Goal: Task Accomplishment & Management: Use online tool/utility

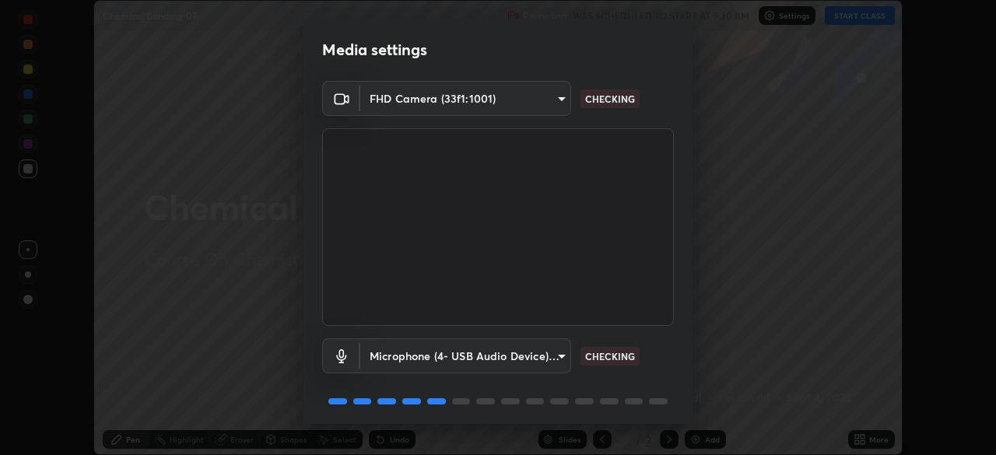
scroll to position [55, 0]
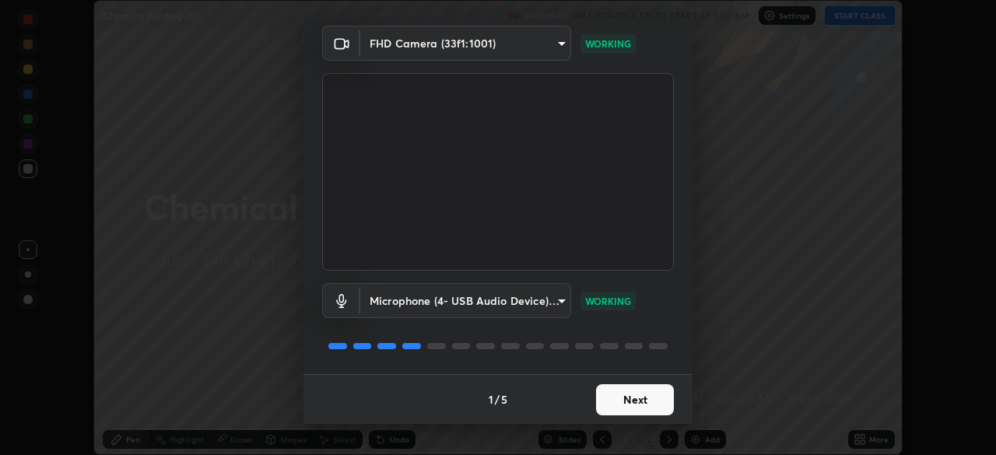
click at [630, 391] on button "Next" at bounding box center [635, 399] width 78 height 31
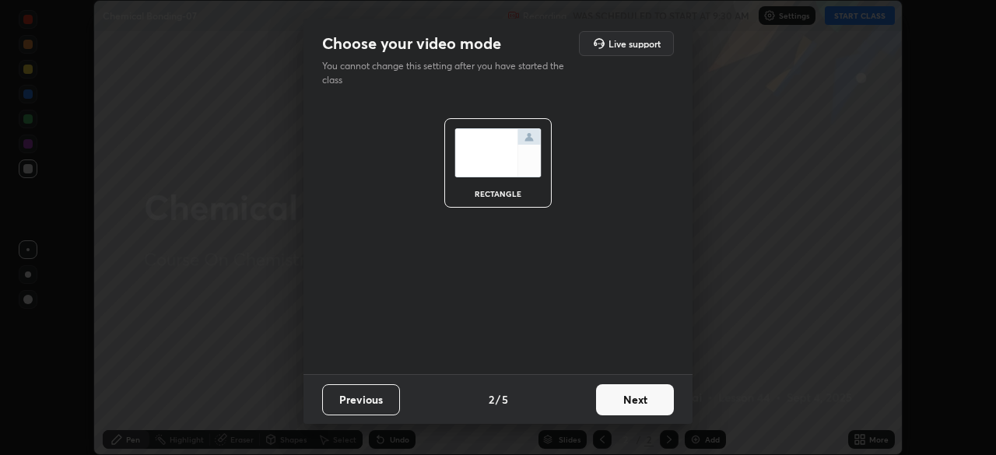
scroll to position [0, 0]
click at [627, 398] on button "Next" at bounding box center [635, 399] width 78 height 31
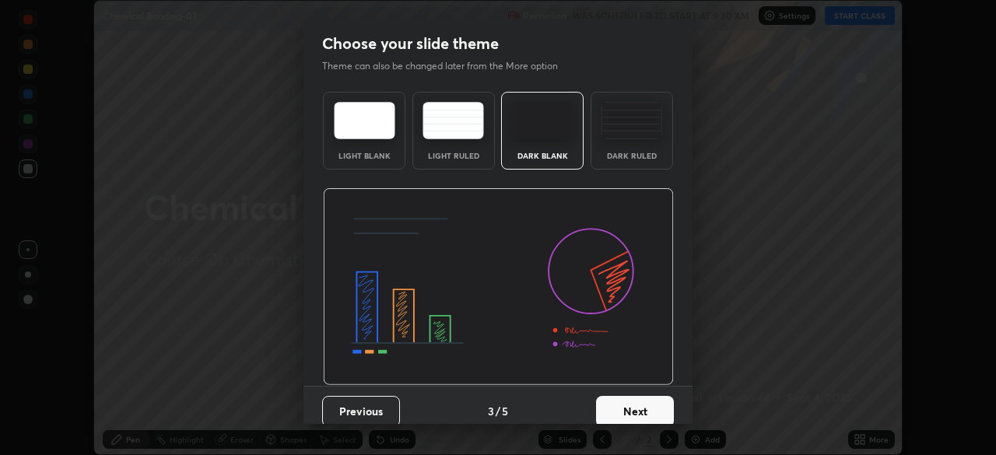
click at [626, 400] on button "Next" at bounding box center [635, 411] width 78 height 31
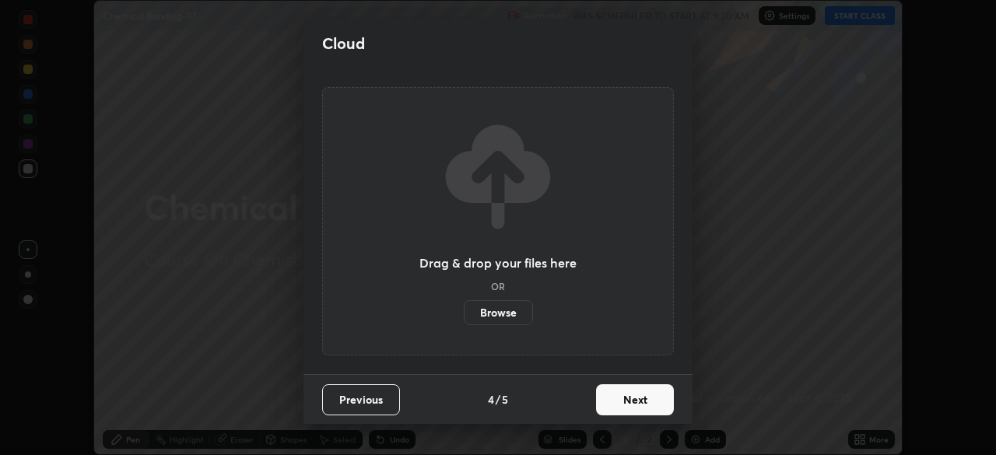
click at [626, 400] on button "Next" at bounding box center [635, 399] width 78 height 31
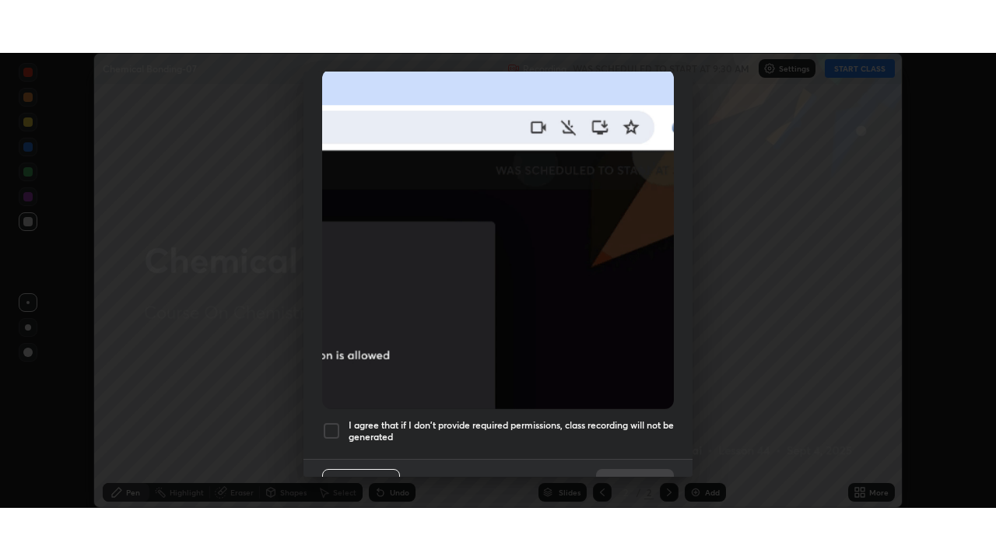
scroll to position [373, 0]
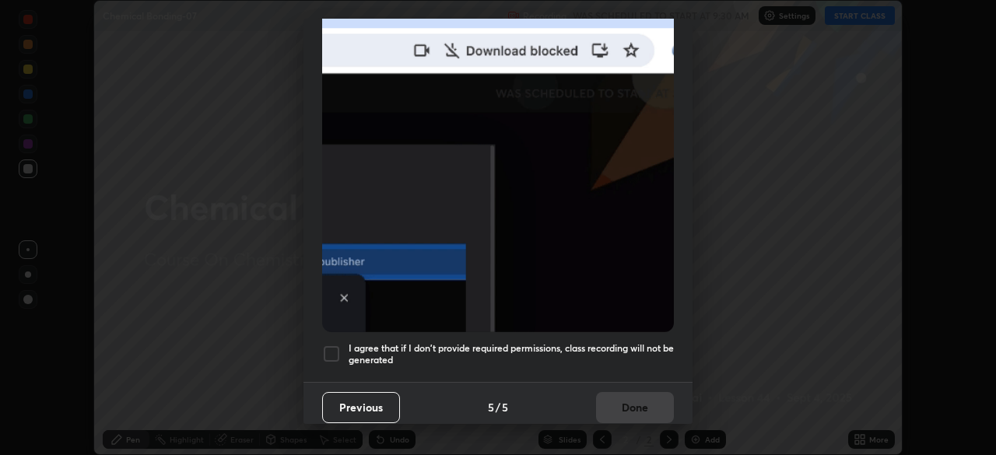
click at [339, 345] on div at bounding box center [331, 354] width 19 height 19
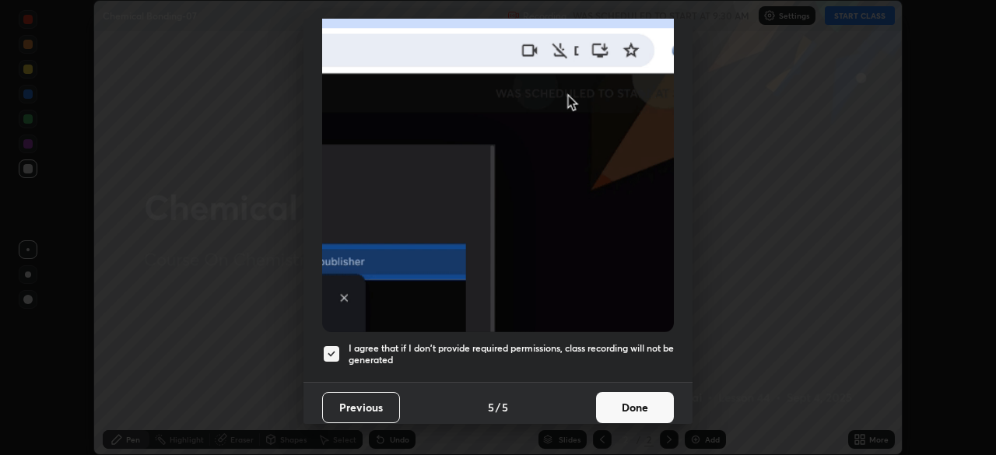
click at [638, 393] on button "Done" at bounding box center [635, 407] width 78 height 31
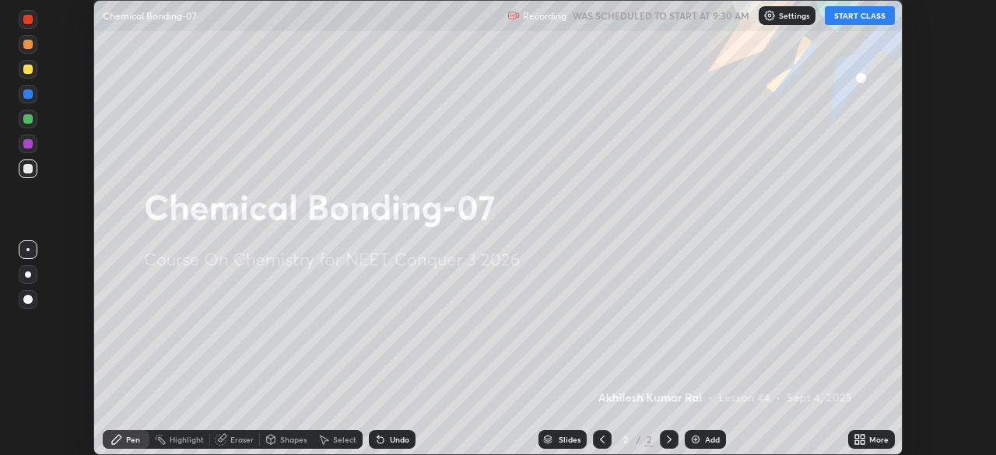
click at [844, 22] on button "START CLASS" at bounding box center [860, 15] width 70 height 19
click at [856, 435] on icon at bounding box center [857, 437] width 4 height 4
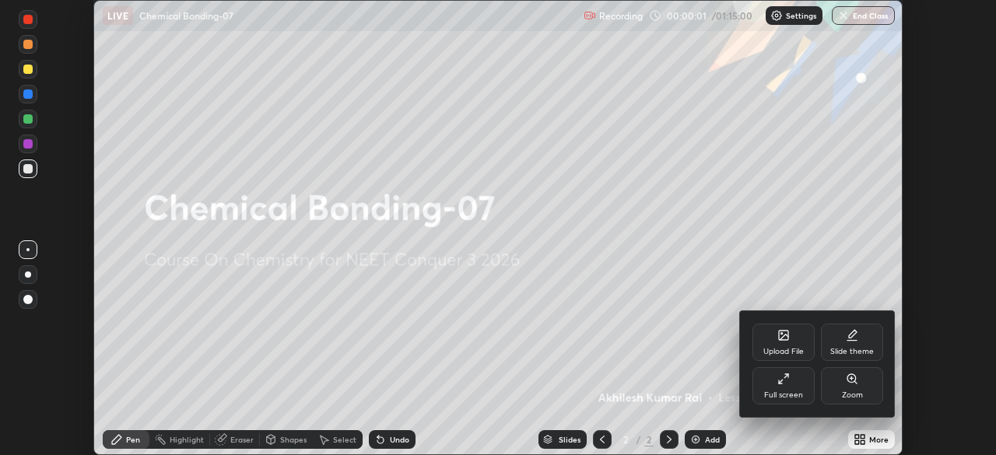
click at [791, 391] on div "Full screen" at bounding box center [783, 395] width 39 height 8
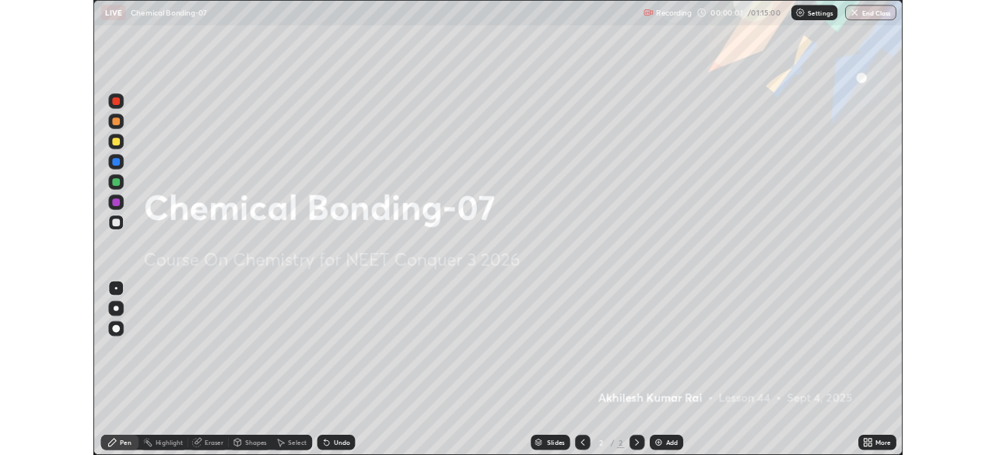
scroll to position [560, 996]
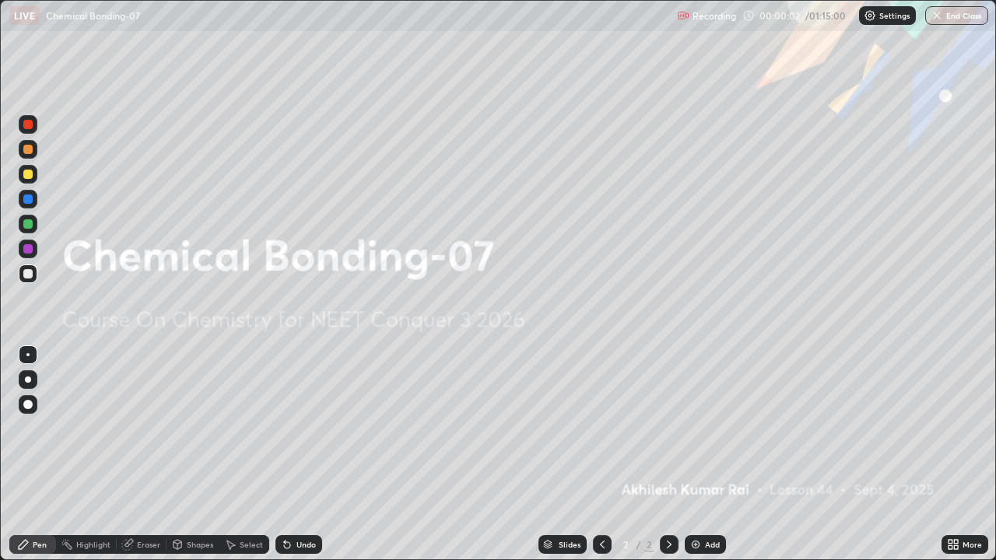
click at [699, 454] on img at bounding box center [695, 544] width 12 height 12
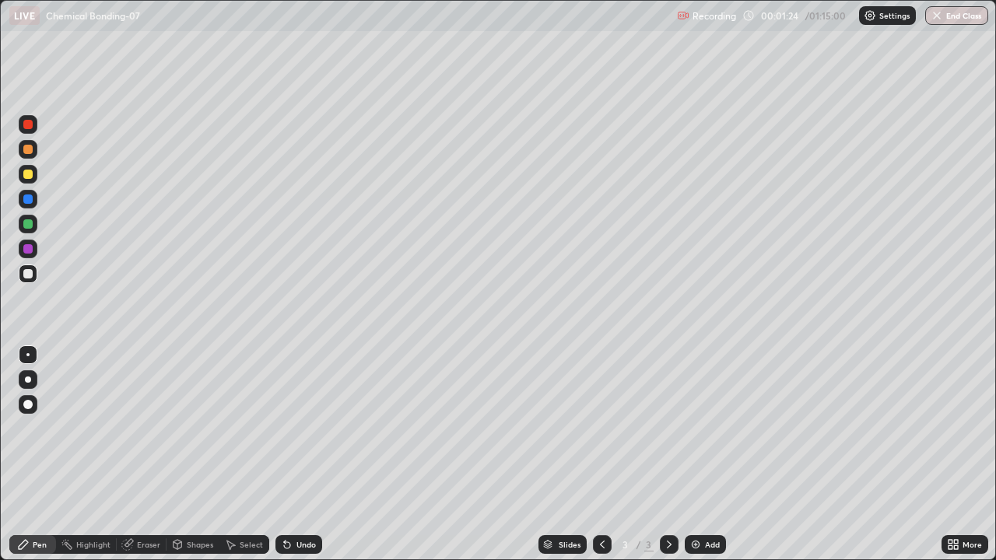
click at [23, 177] on div at bounding box center [27, 174] width 9 height 9
click at [28, 275] on div at bounding box center [27, 273] width 9 height 9
click at [137, 454] on div "Eraser" at bounding box center [148, 545] width 23 height 8
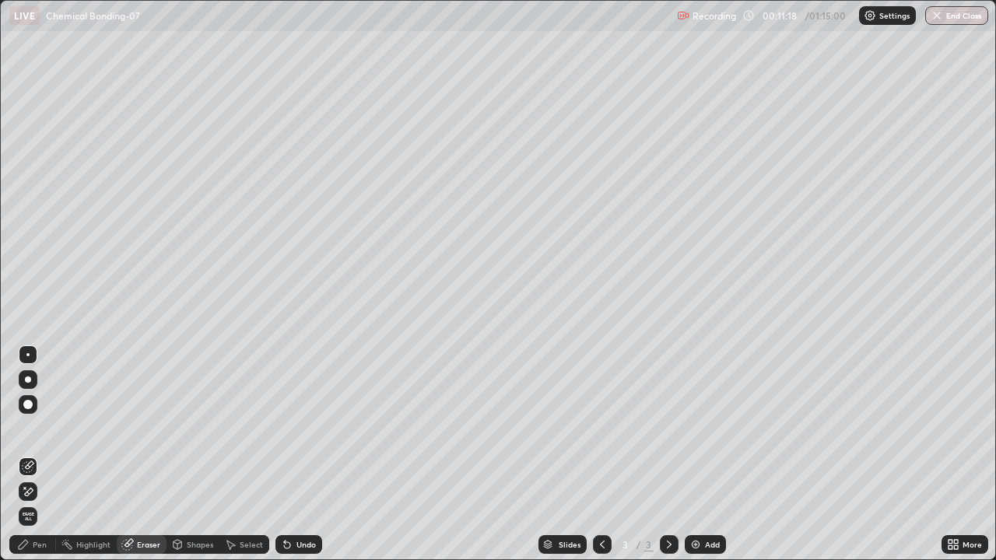
click at [41, 454] on div "Pen" at bounding box center [40, 545] width 14 height 8
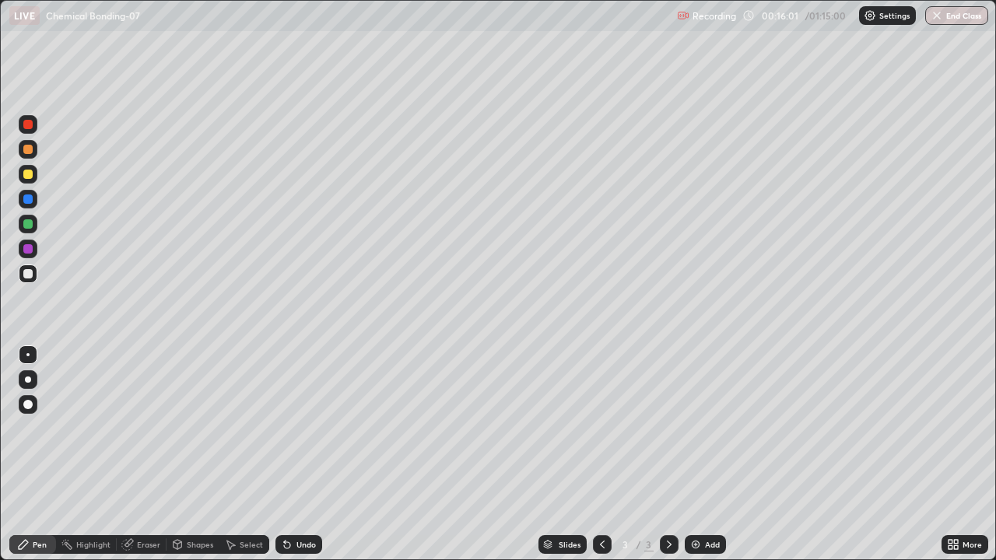
click at [28, 175] on div at bounding box center [27, 174] width 9 height 9
click at [702, 454] on div "Add" at bounding box center [705, 544] width 41 height 19
click at [28, 275] on div at bounding box center [27, 273] width 9 height 9
click at [27, 175] on div at bounding box center [27, 174] width 9 height 9
click at [703, 454] on div "Add" at bounding box center [705, 544] width 41 height 19
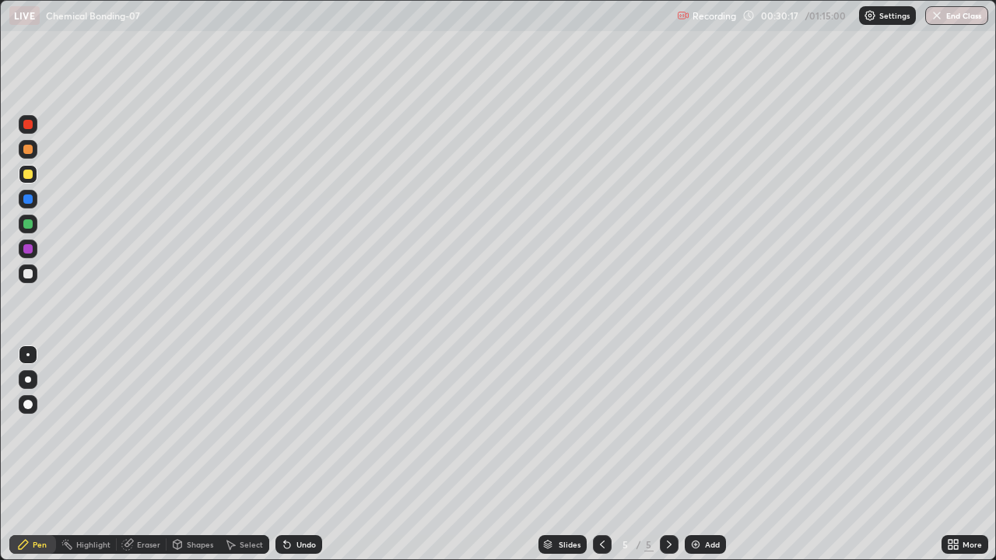
click at [25, 275] on div at bounding box center [27, 273] width 9 height 9
click at [133, 454] on div "Eraser" at bounding box center [142, 544] width 50 height 19
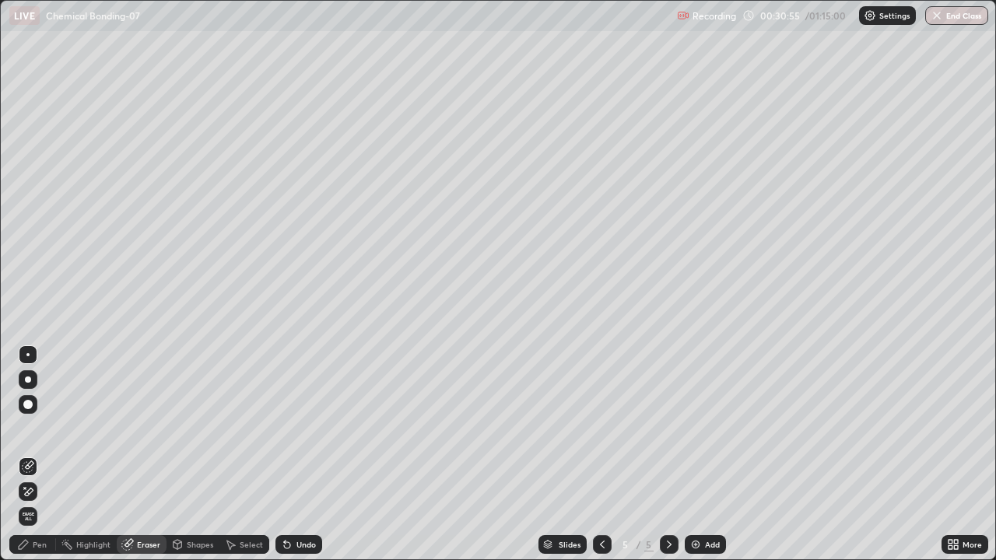
click at [29, 454] on icon at bounding box center [23, 544] width 12 height 12
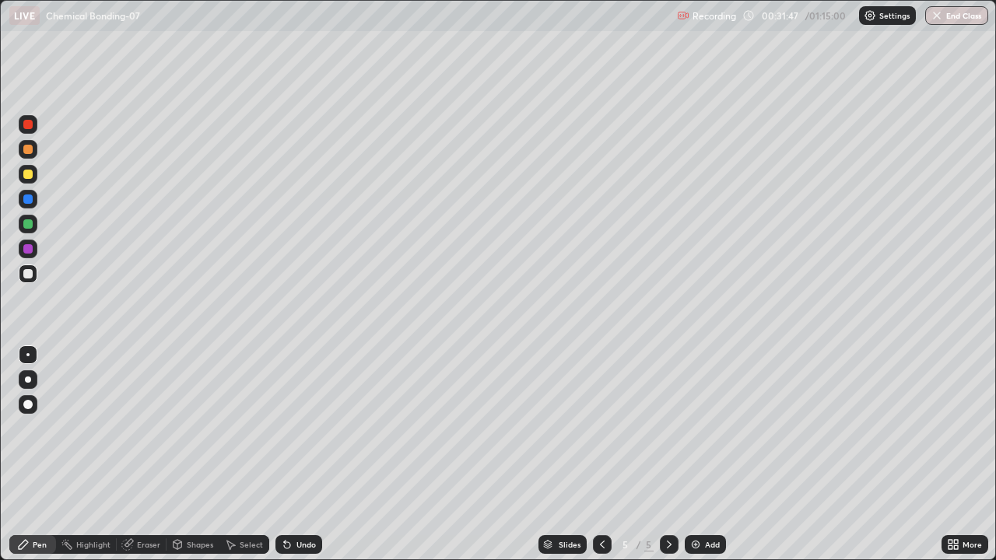
click at [135, 454] on div "Eraser" at bounding box center [142, 544] width 50 height 19
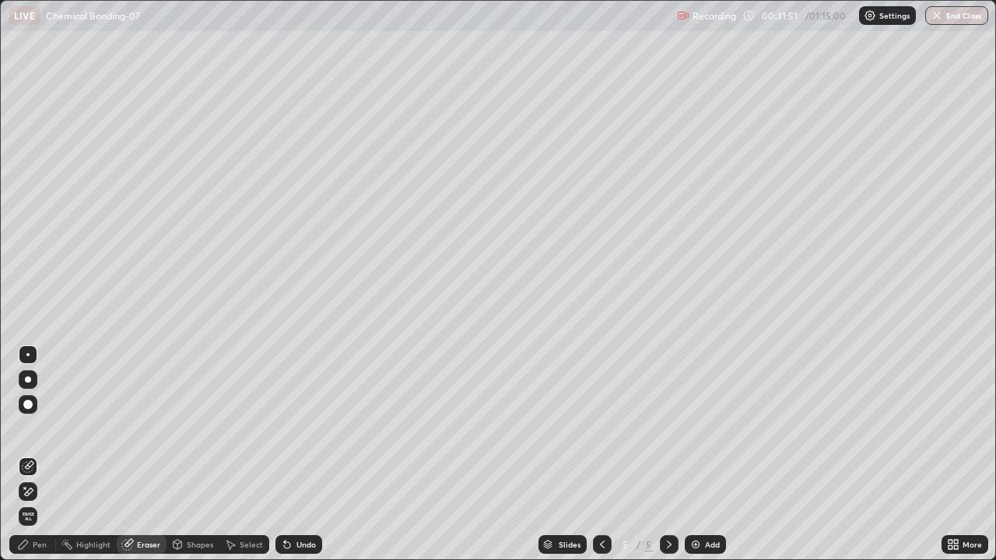
click at [33, 454] on div "Pen" at bounding box center [40, 545] width 14 height 8
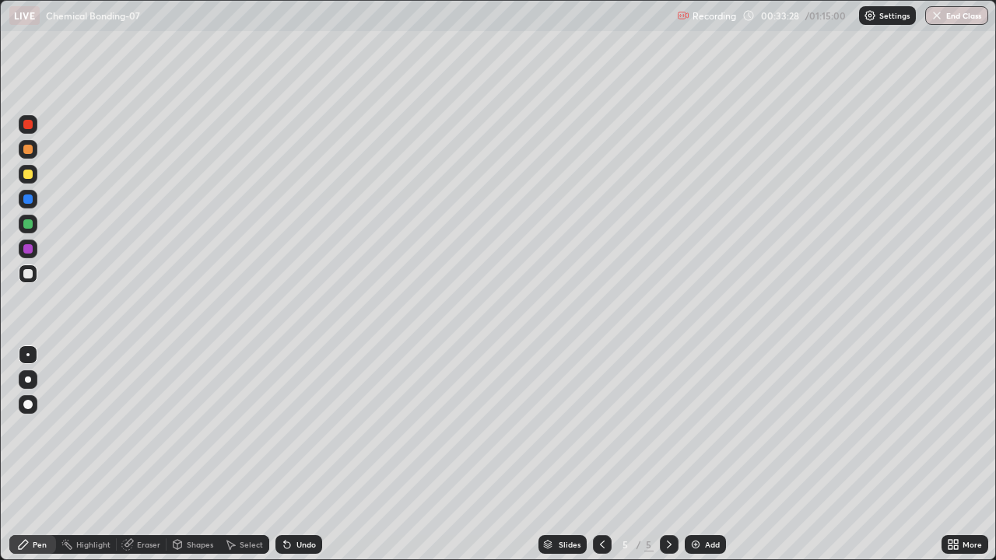
click at [30, 174] on div at bounding box center [27, 174] width 9 height 9
click at [717, 454] on div "Add" at bounding box center [712, 545] width 15 height 8
click at [33, 280] on div at bounding box center [28, 274] width 19 height 19
click at [30, 180] on div at bounding box center [28, 174] width 19 height 19
click at [702, 454] on div "Add" at bounding box center [705, 544] width 41 height 19
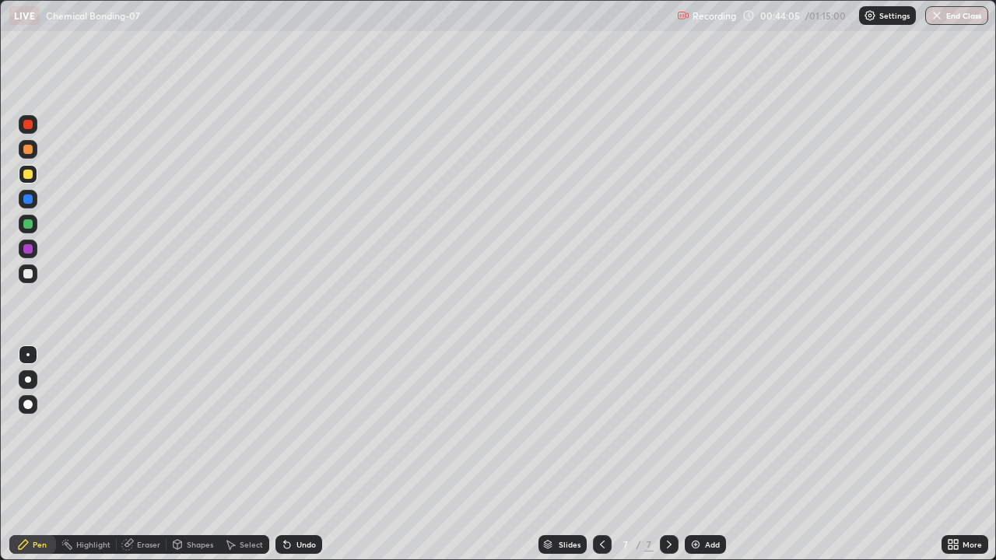
click at [143, 454] on div "Eraser" at bounding box center [148, 545] width 23 height 8
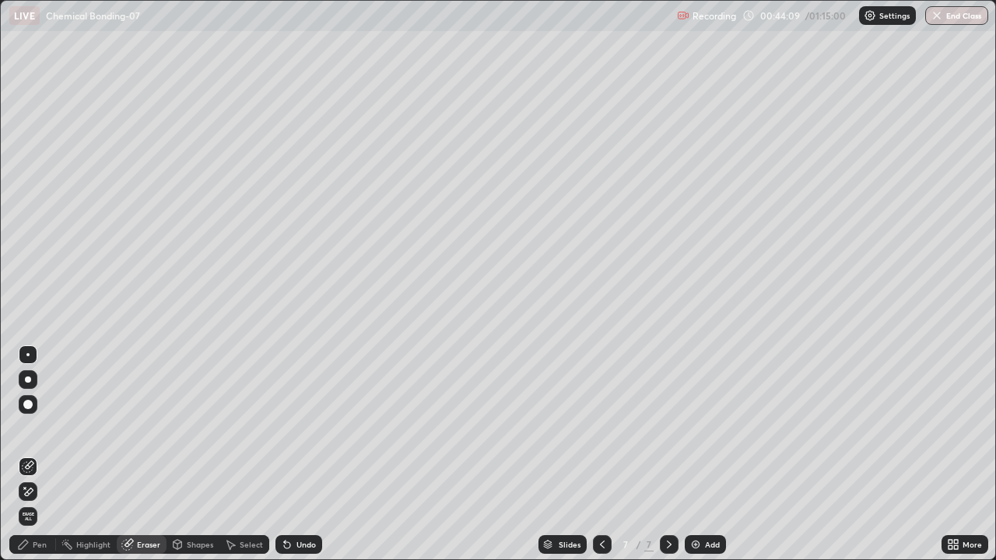
click at [34, 454] on div "Pen" at bounding box center [40, 545] width 14 height 8
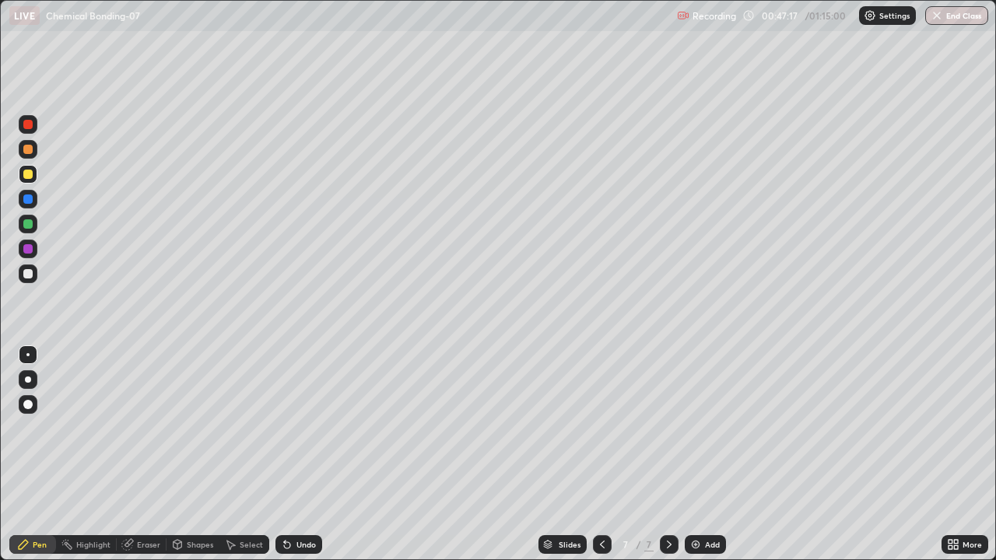
click at [135, 454] on div "Eraser" at bounding box center [142, 544] width 50 height 19
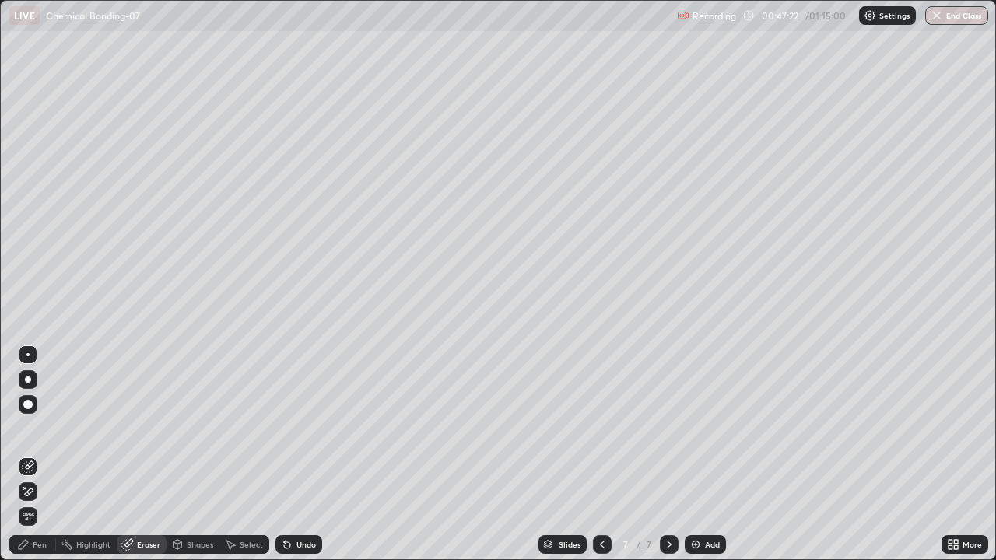
click at [38, 454] on div "Pen" at bounding box center [40, 545] width 14 height 8
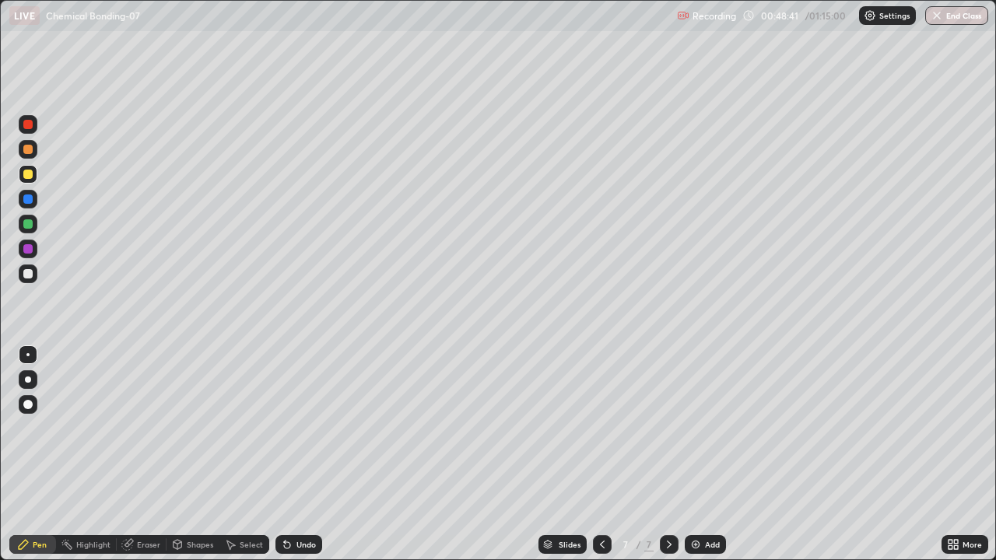
click at [33, 275] on div at bounding box center [28, 274] width 19 height 19
click at [705, 454] on div "Add" at bounding box center [712, 545] width 15 height 8
click at [961, 15] on button "End Class" at bounding box center [956, 15] width 63 height 19
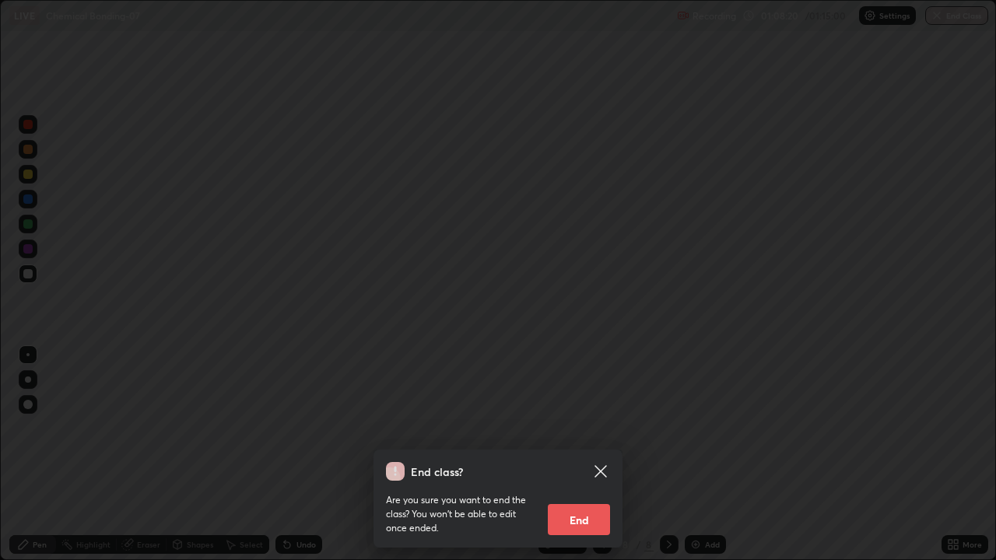
click at [590, 454] on button "End" at bounding box center [579, 519] width 62 height 31
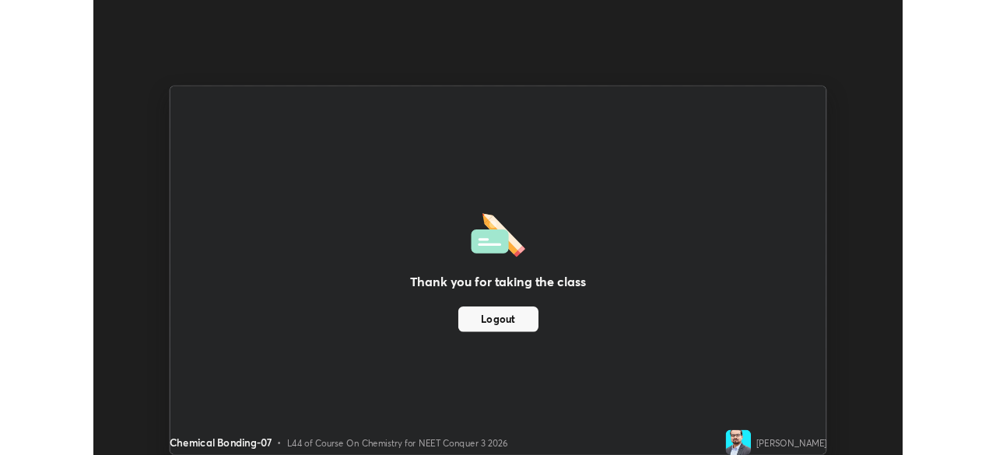
scroll to position [77348, 76807]
